Goal: Transaction & Acquisition: Purchase product/service

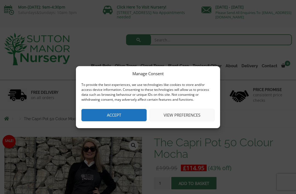
click at [187, 118] on button "View preferences" at bounding box center [181, 115] width 65 height 12
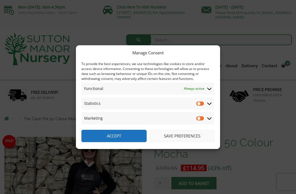
click at [184, 138] on button "Save preferences" at bounding box center [181, 136] width 65 height 12
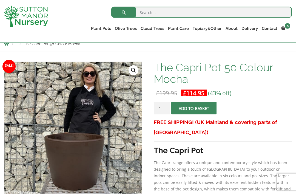
scroll to position [71, 0]
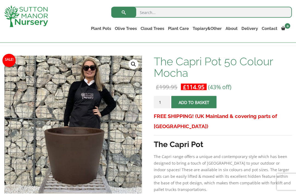
click at [238, 178] on p "The Capri range offers a unique and contemporary style which has been designed …" at bounding box center [223, 172] width 138 height 39
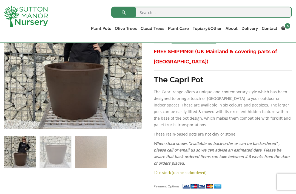
scroll to position [135, 0]
click at [201, 194] on link "The Capri 50 Pots (All Colours)" at bounding box center [198, 196] width 55 height 5
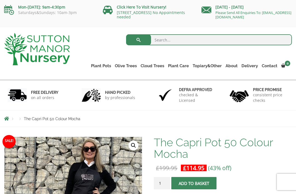
click at [271, 181] on form "The Capri Pot 50 Colour Mocha quantity 1 Add to basket" at bounding box center [223, 184] width 138 height 15
